Goal: Task Accomplishment & Management: Manage account settings

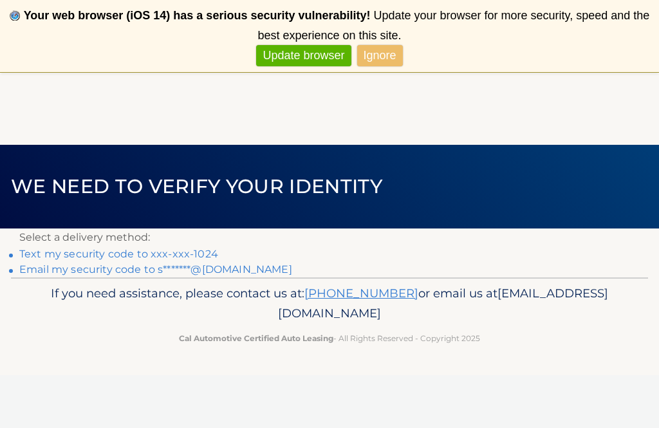
click at [140, 251] on link "Text my security code to xxx-xxx-1024" at bounding box center [118, 254] width 199 height 12
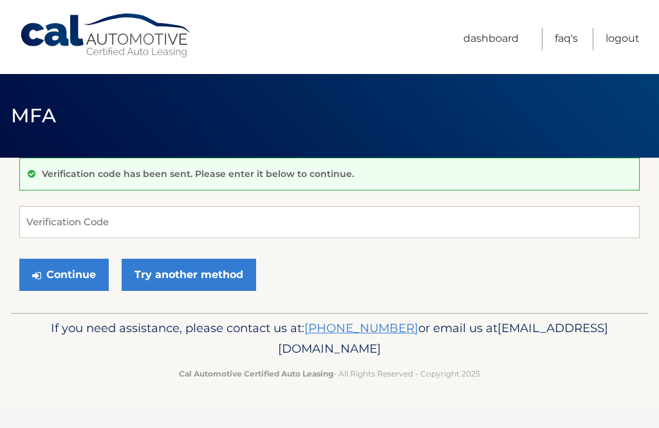
click at [215, 259] on link "Try another method" at bounding box center [189, 275] width 134 height 32
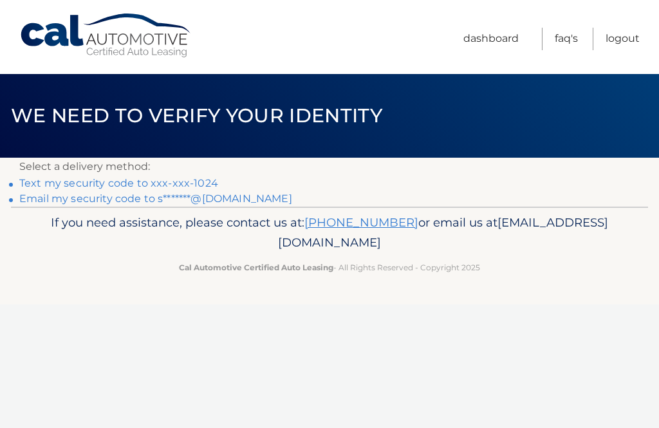
click at [201, 187] on link "Text my security code to xxx-xxx-1024" at bounding box center [118, 183] width 199 height 12
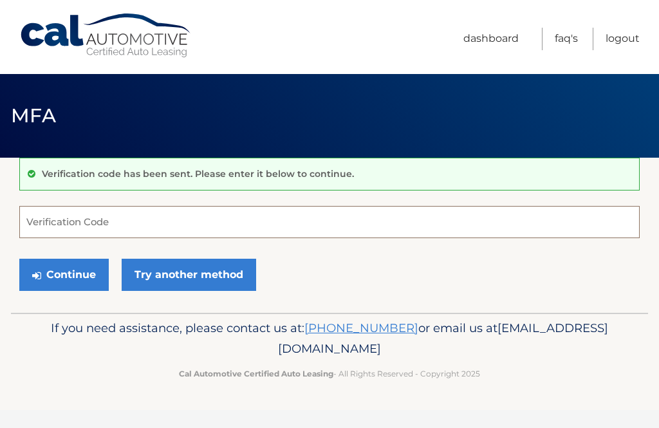
click at [125, 230] on input "Verification Code" at bounding box center [329, 222] width 620 height 32
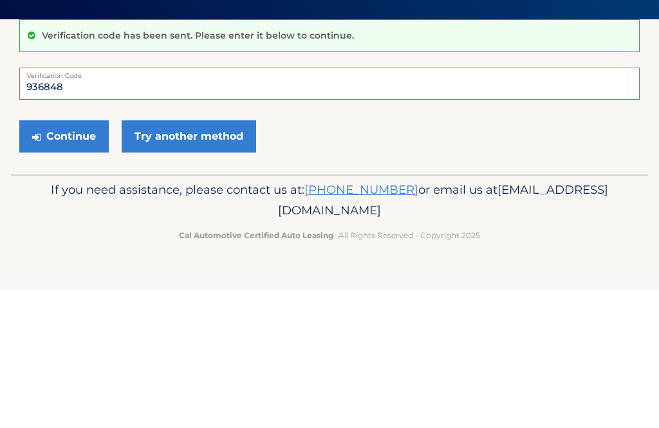
type input "936848"
click at [75, 259] on button "Continue" at bounding box center [63, 275] width 89 height 32
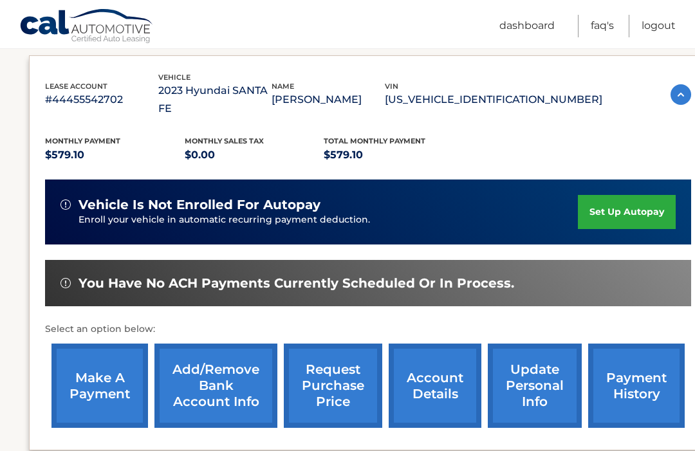
scroll to position [212, 0]
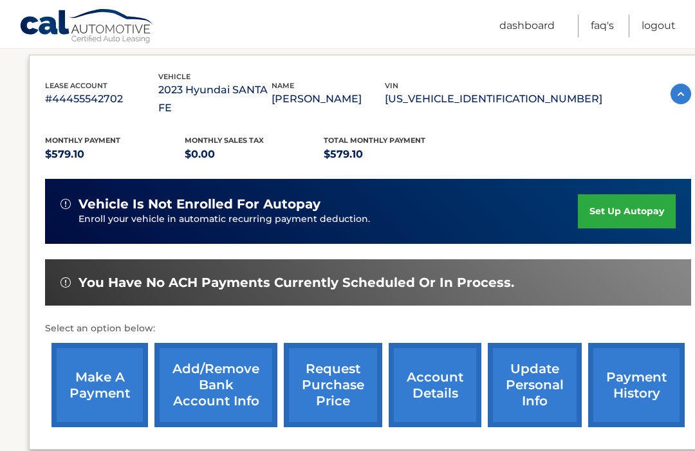
click at [109, 368] on link "make a payment" at bounding box center [99, 385] width 97 height 84
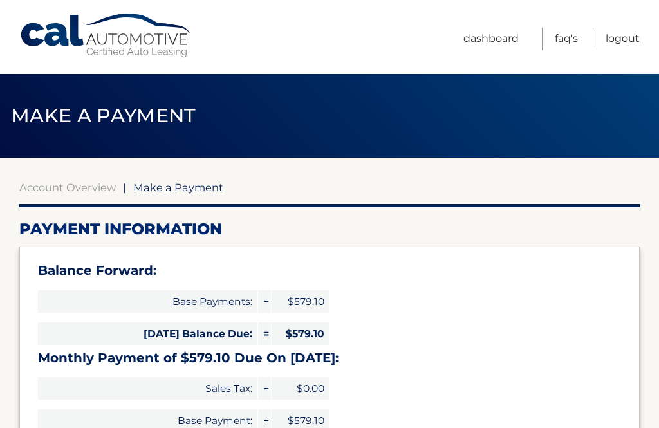
select select "NzI0M2M0MWUtOGM1MS00ZmU4LTg5ZTktNmI5MmI3NDk5NGY4"
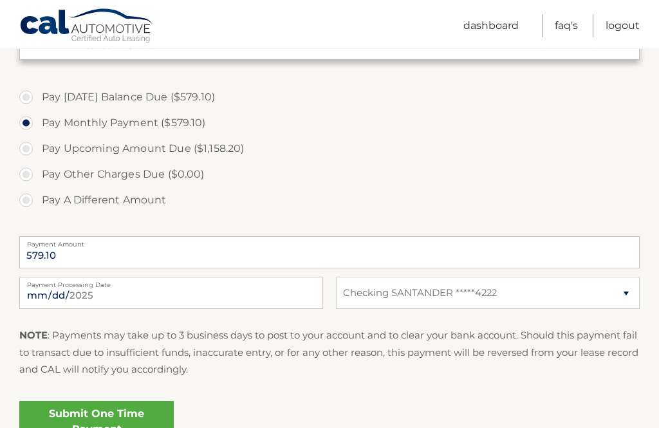
scroll to position [425, 0]
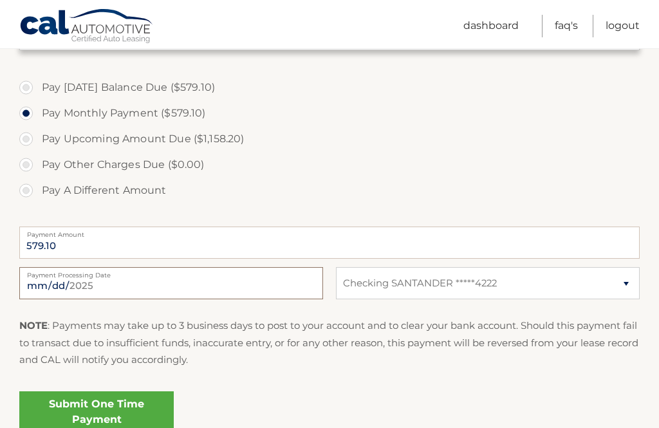
click at [97, 283] on input "2025-09-04" at bounding box center [171, 283] width 304 height 32
type input "2025-09-06"
click at [129, 414] on link "Submit One Time Payment" at bounding box center [96, 411] width 154 height 41
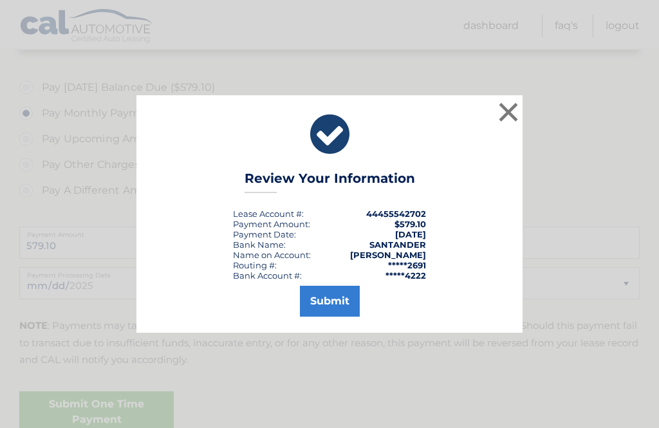
click at [344, 317] on button "Submit" at bounding box center [330, 301] width 60 height 31
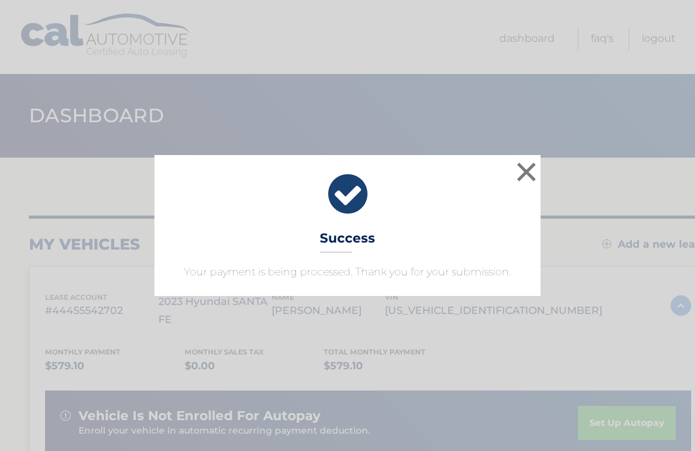
click at [529, 169] on button "×" at bounding box center [526, 172] width 26 height 26
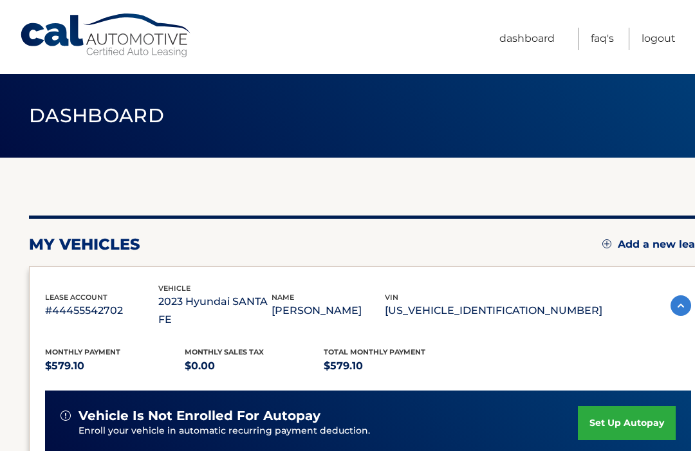
click at [540, 39] on link "Dashboard" at bounding box center [526, 39] width 55 height 23
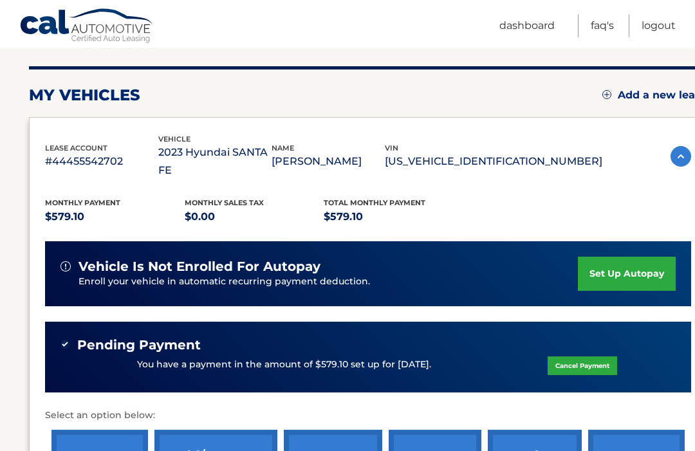
scroll to position [176, 0]
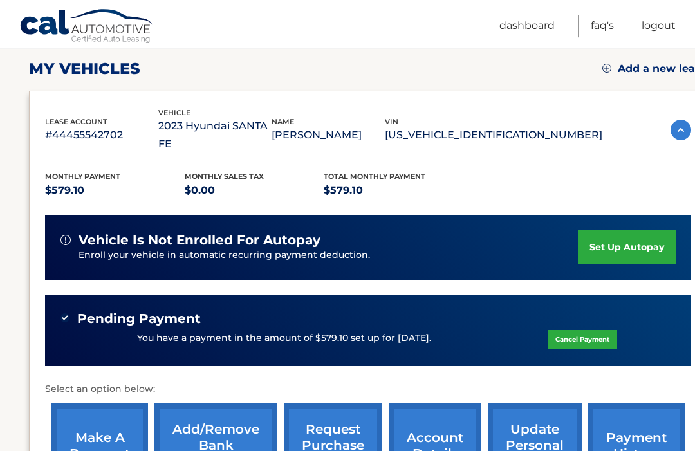
click at [646, 419] on link "payment history" at bounding box center [636, 445] width 97 height 84
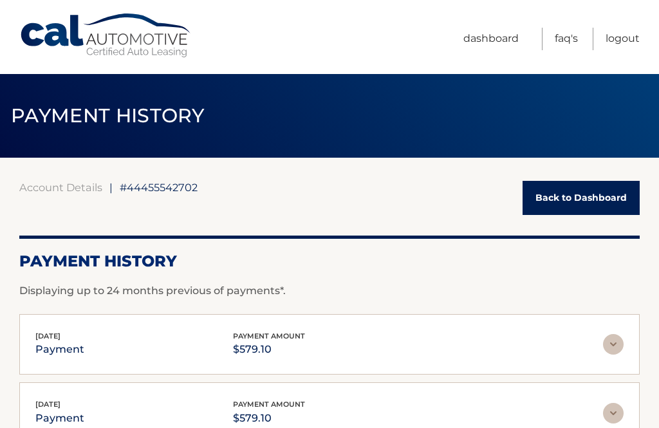
click at [506, 28] on link "Dashboard" at bounding box center [490, 39] width 55 height 23
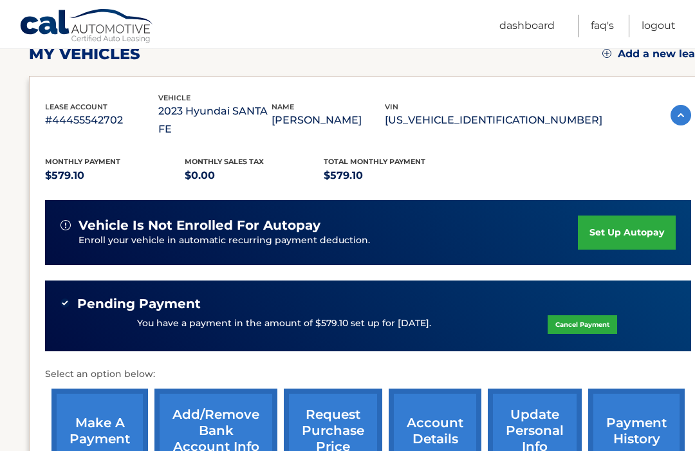
scroll to position [193, 0]
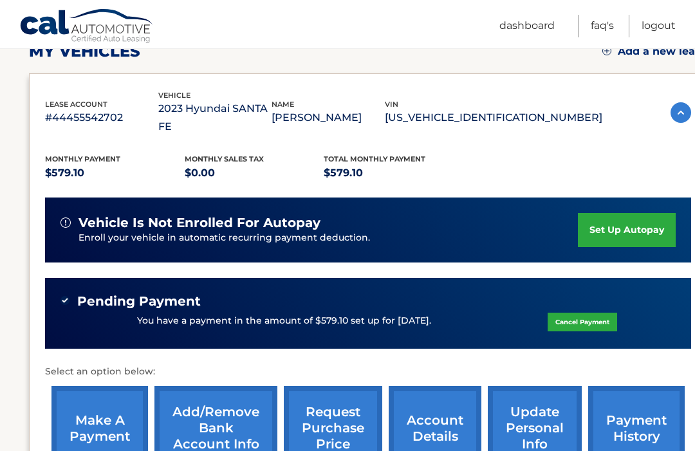
click at [439, 412] on link "account details" at bounding box center [435, 428] width 93 height 84
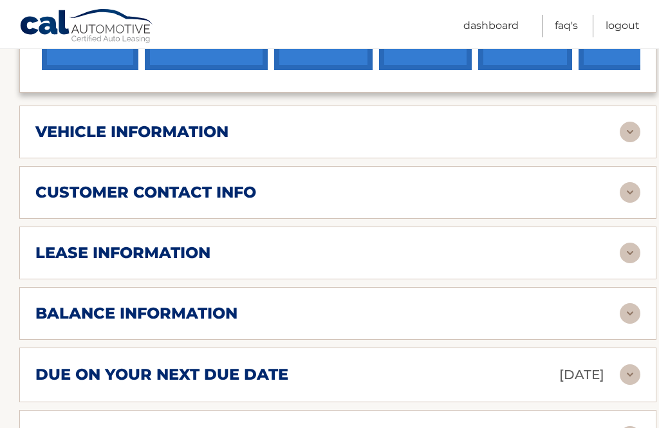
scroll to position [612, 0]
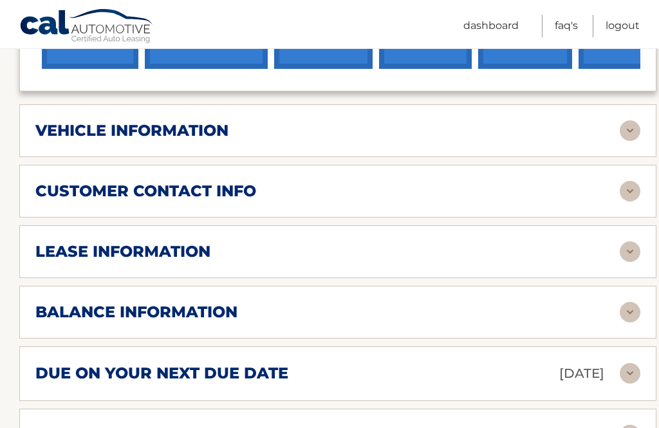
click at [636, 181] on img at bounding box center [630, 191] width 21 height 21
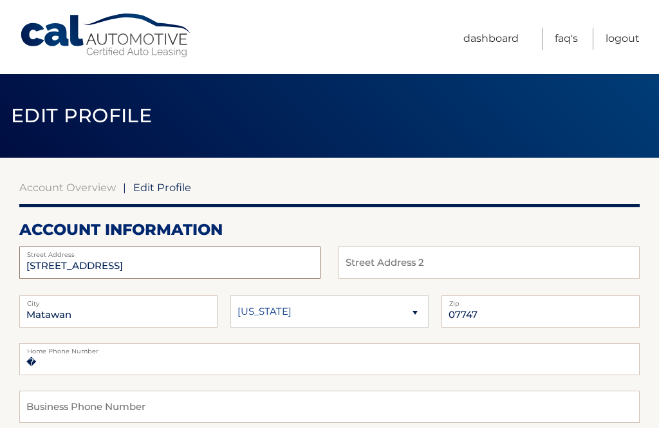
click at [118, 263] on input "[STREET_ADDRESS]" at bounding box center [169, 262] width 301 height 32
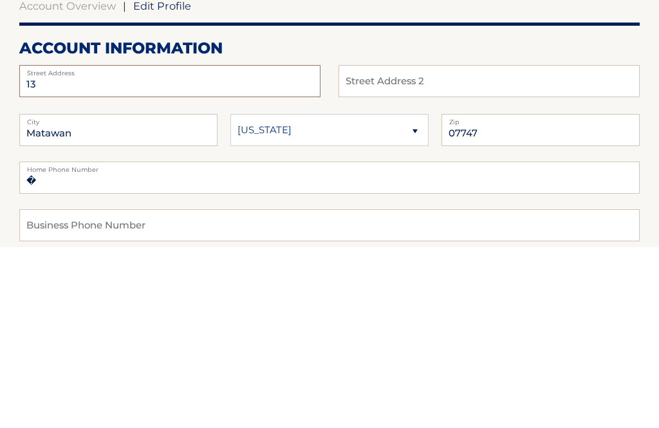
type input "1"
type input "3 Windsor Court"
click at [103, 295] on input "Matawan" at bounding box center [118, 311] width 198 height 32
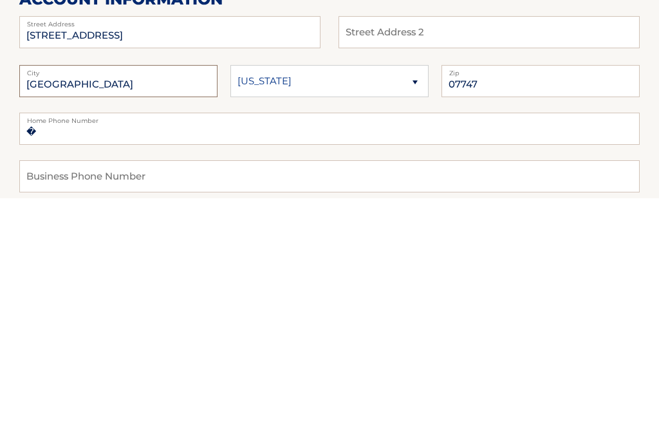
type input "Morganville"
click at [504, 295] on input "07747" at bounding box center [540, 311] width 198 height 32
type input "07751"
click at [124, 343] on input "�" at bounding box center [329, 359] width 620 height 32
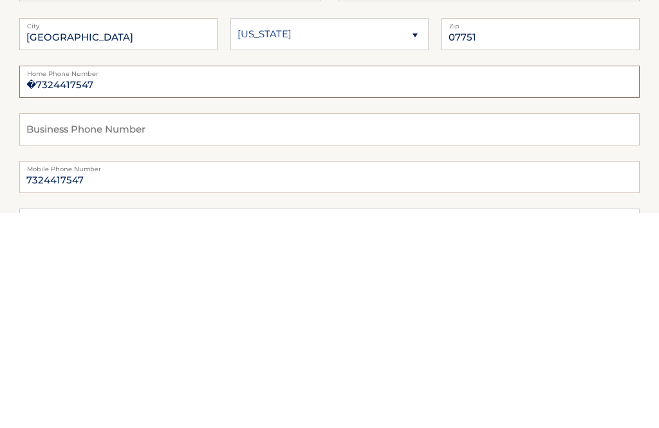
scroll to position [63, 0]
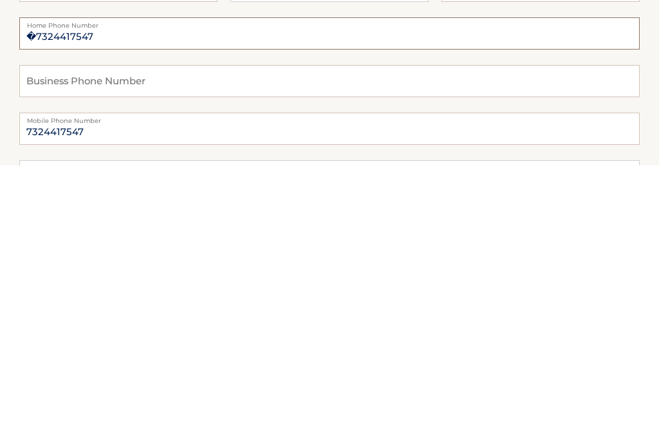
type input "�7324417547"
click at [153, 375] on input "7324417547" at bounding box center [329, 391] width 620 height 32
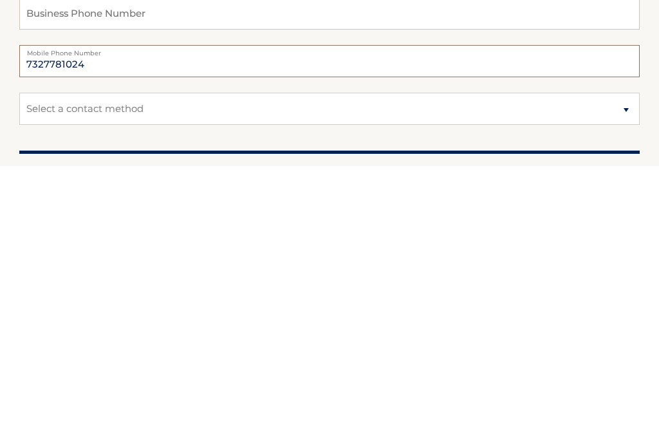
type input "7327781024"
click at [622, 355] on select "Select a contact method Mobile Home" at bounding box center [329, 371] width 620 height 32
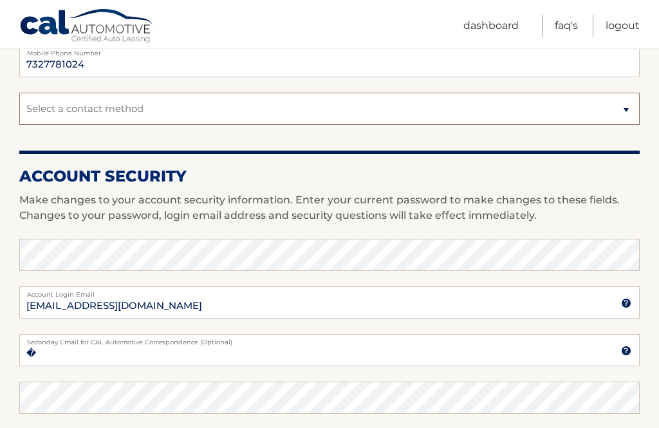
select select "1"
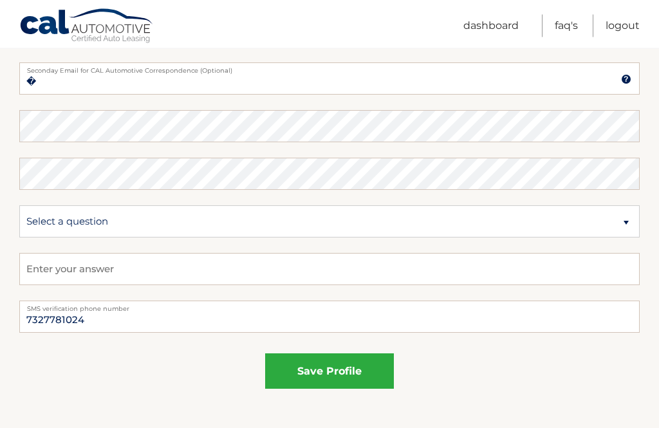
scroll to position [721, 0]
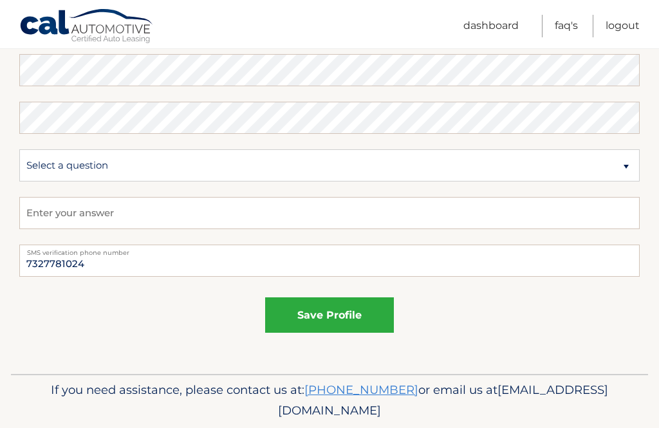
click at [345, 313] on button "save profile" at bounding box center [329, 314] width 129 height 35
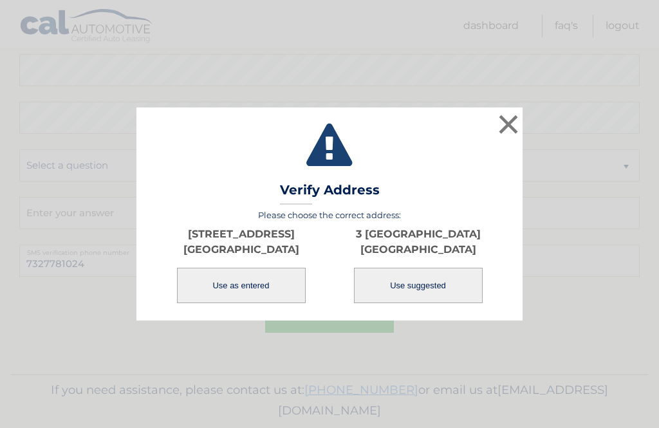
click at [427, 303] on button "Use suggested" at bounding box center [418, 285] width 129 height 35
type input "3 WINDSOR CT"
type input "MORGANVILLE"
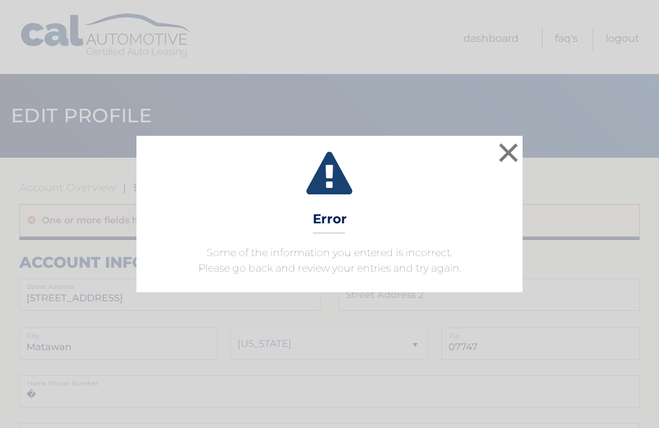
click at [506, 149] on button "×" at bounding box center [508, 153] width 26 height 26
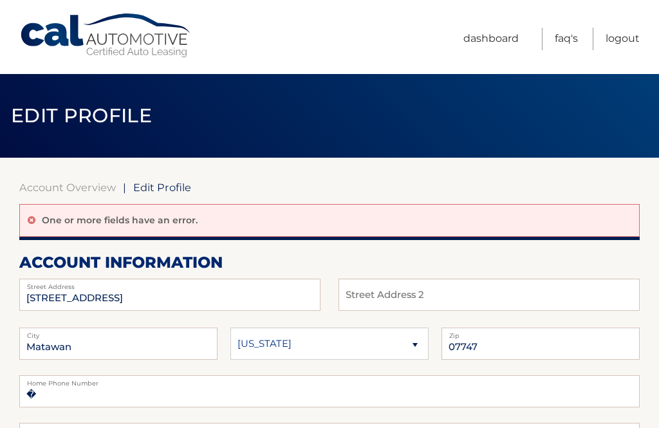
click at [625, 28] on link "Logout" at bounding box center [622, 39] width 34 height 23
